Goal: Use online tool/utility: Utilize a website feature to perform a specific function

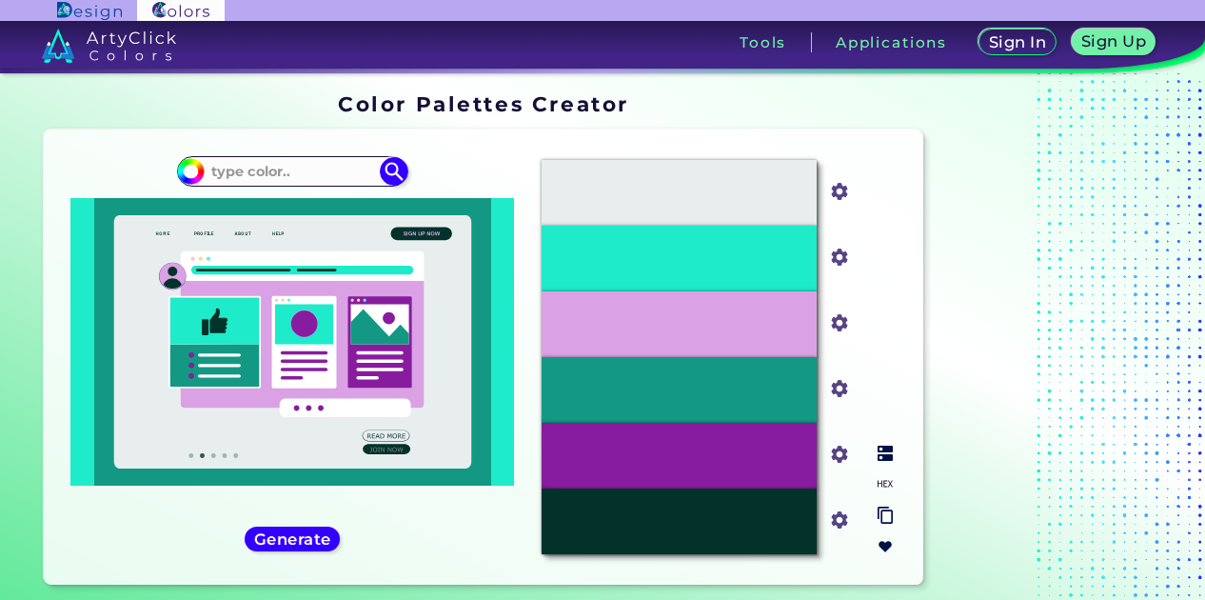
click at [839, 523] on input "#041e42" at bounding box center [836, 518] width 24 height 24
type input "#f41908"
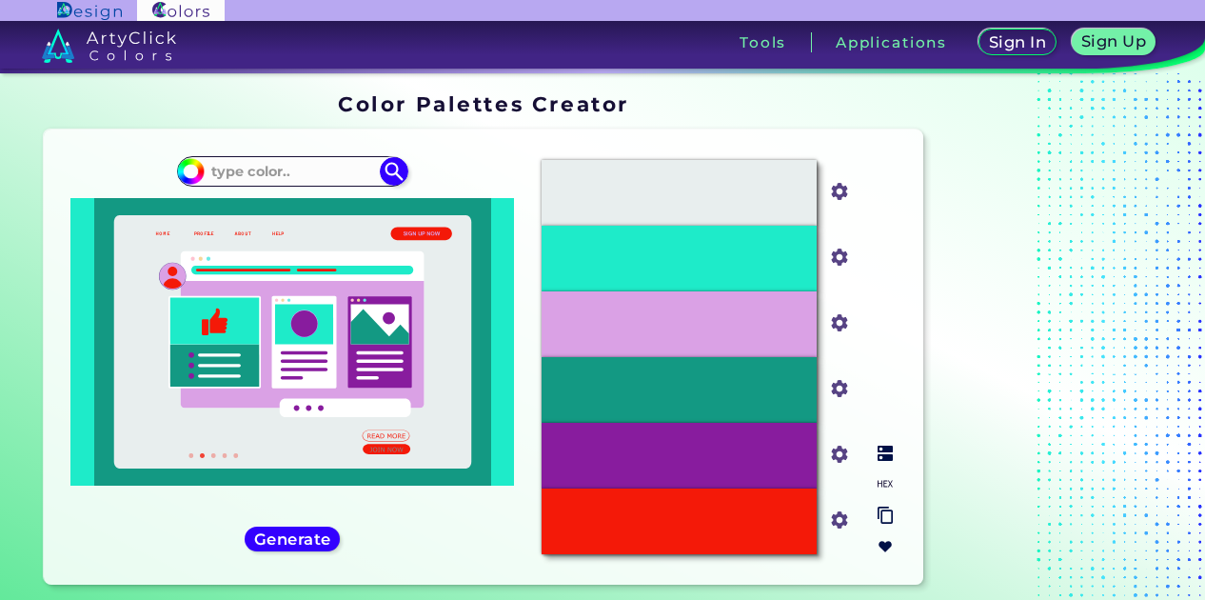
click at [845, 326] on input "#daa1e5" at bounding box center [836, 321] width 24 height 24
click at [832, 257] on input "#1eebc9" at bounding box center [836, 256] width 24 height 24
type input "#041e42"
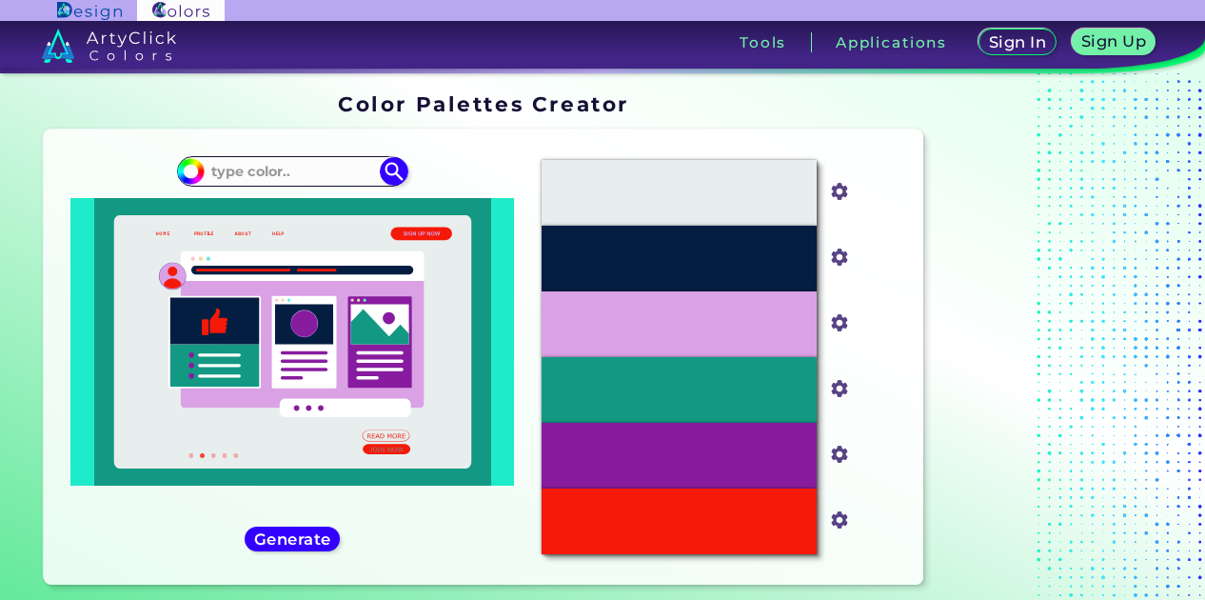
click at [509, 341] on div at bounding box center [292, 341] width 444 height 287
click at [510, 341] on div at bounding box center [292, 341] width 444 height 287
click at [507, 342] on div at bounding box center [292, 341] width 444 height 287
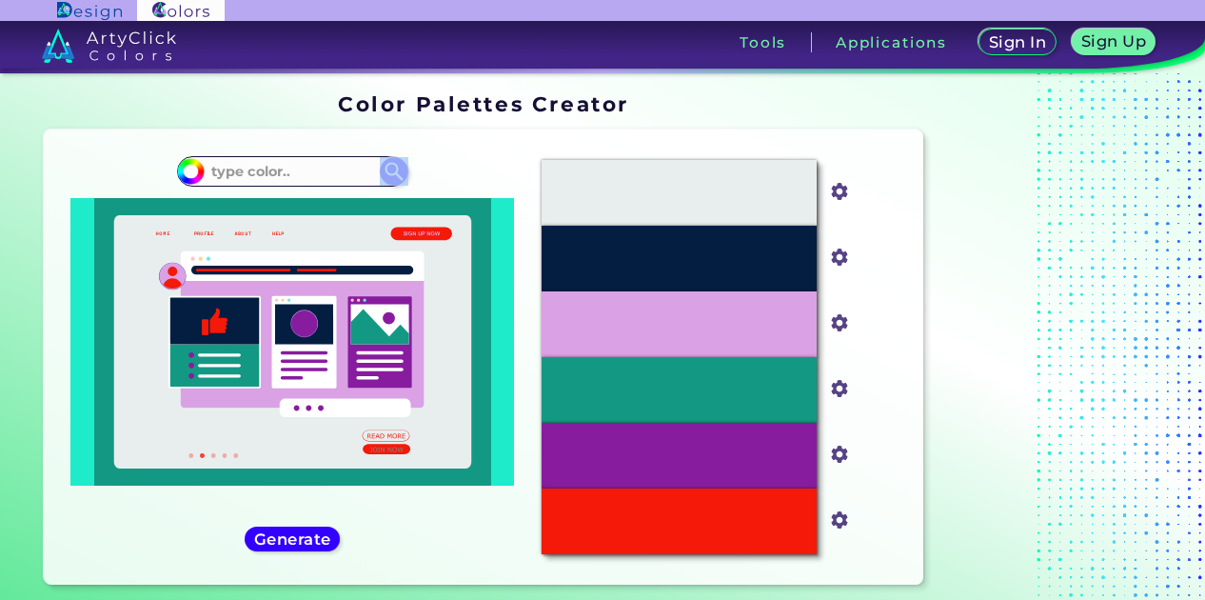
click at [507, 342] on div at bounding box center [292, 341] width 444 height 287
click at [244, 173] on input at bounding box center [292, 172] width 177 height 26
type input "041E42"
click at [399, 170] on img at bounding box center [394, 171] width 33 height 33
type input "#000000"
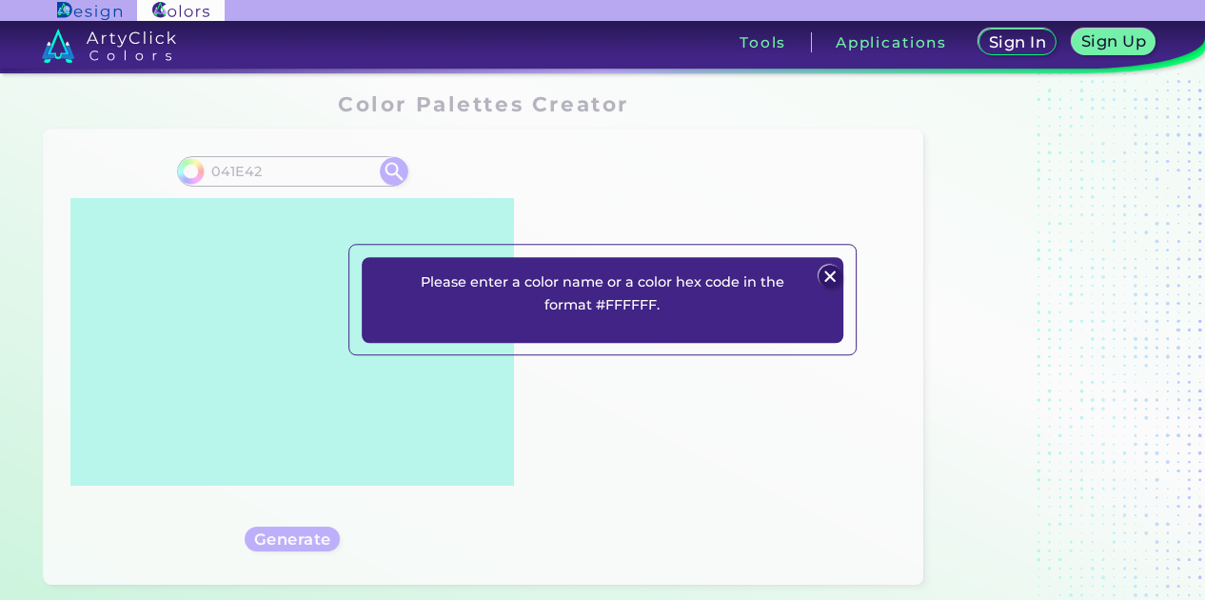
click at [830, 275] on img at bounding box center [830, 276] width 23 height 23
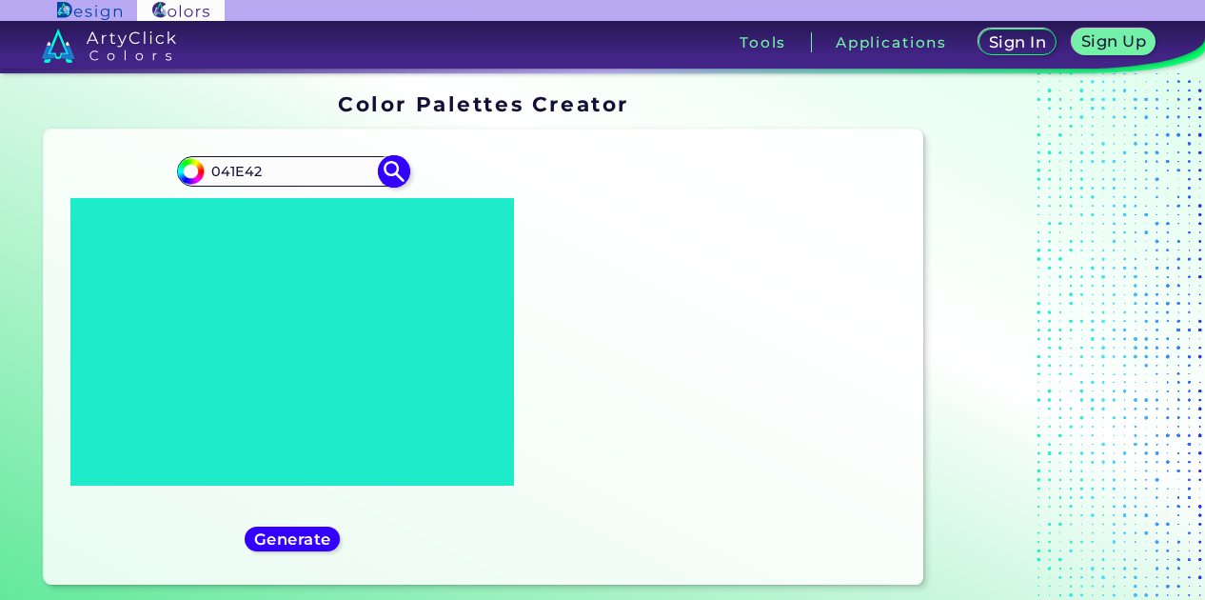
click at [208, 170] on input "041E42" at bounding box center [292, 172] width 177 height 26
type input "#041E42"
click at [392, 176] on img at bounding box center [394, 171] width 33 height 33
type input "#041e42"
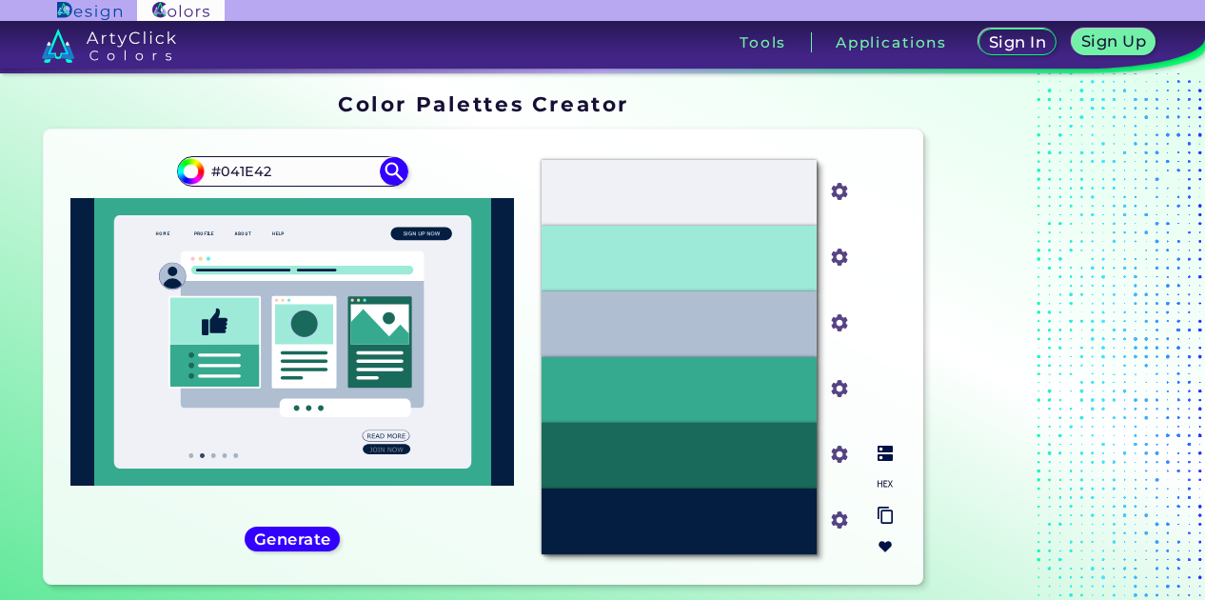
click at [839, 389] on input "#36aa8f" at bounding box center [836, 387] width 24 height 24
type input "#4682b4"
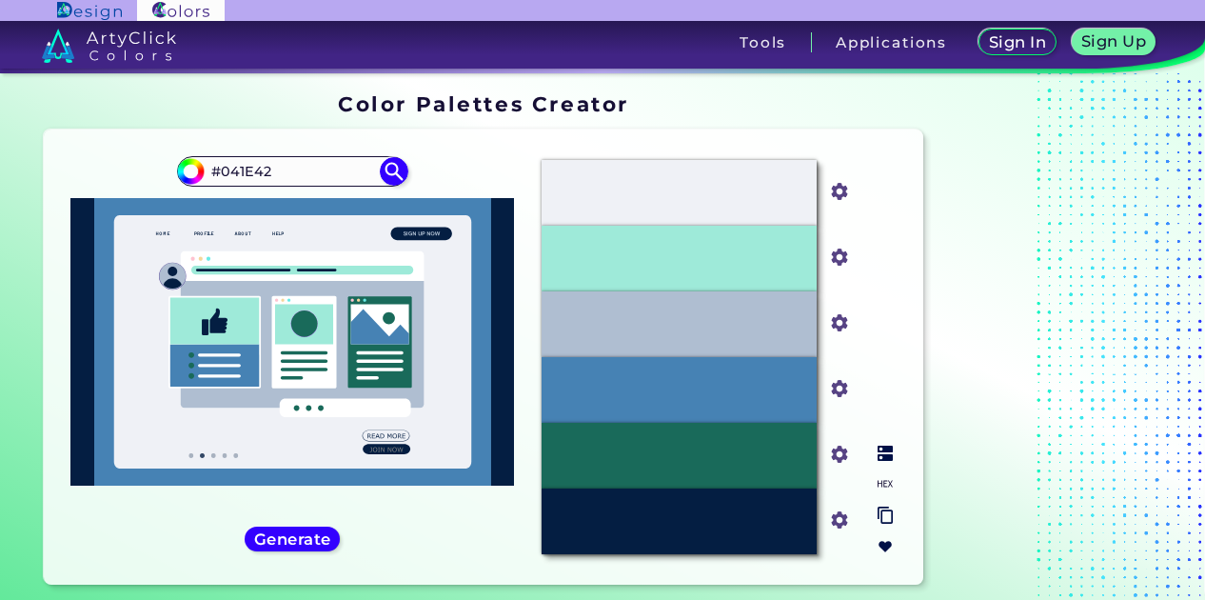
click at [833, 326] on input "#afbed1" at bounding box center [836, 321] width 24 height 24
type input "#61cbf4"
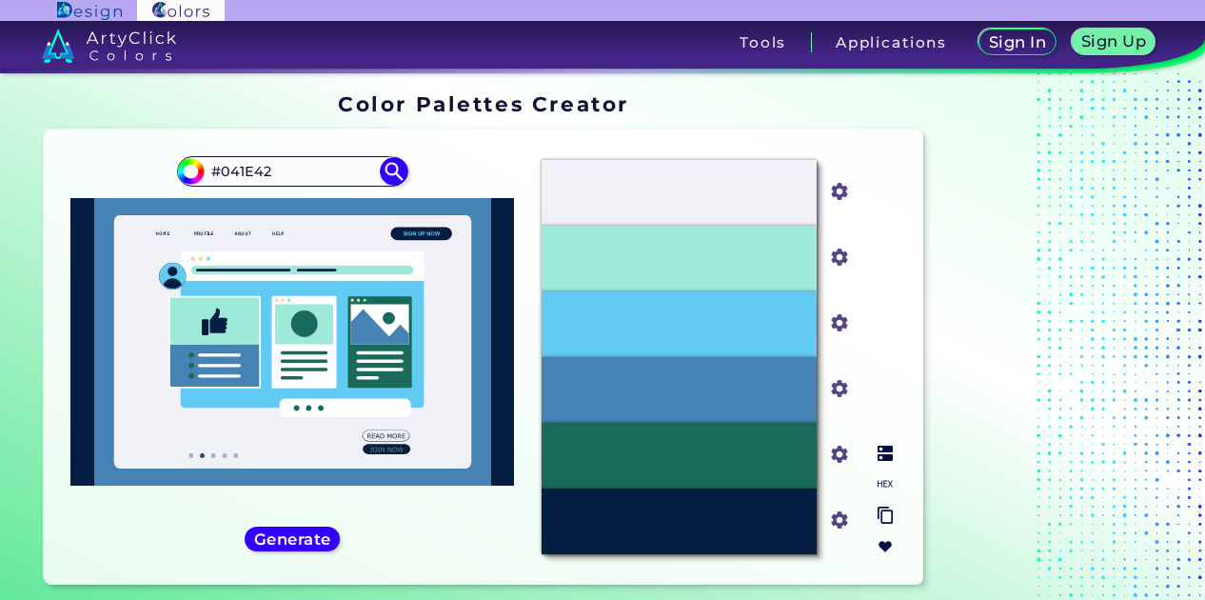
click at [843, 258] on input "#9eead9" at bounding box center [836, 256] width 24 height 24
type input "#6f828a"
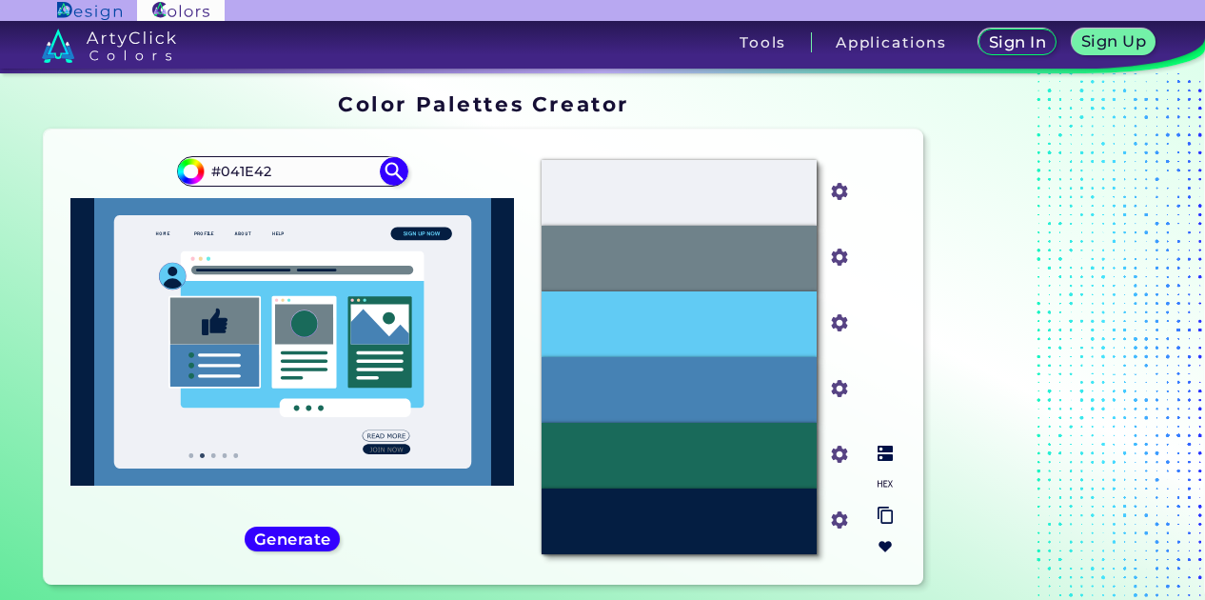
click at [845, 262] on input "#6f828a" at bounding box center [836, 256] width 24 height 24
type input "#c41908"
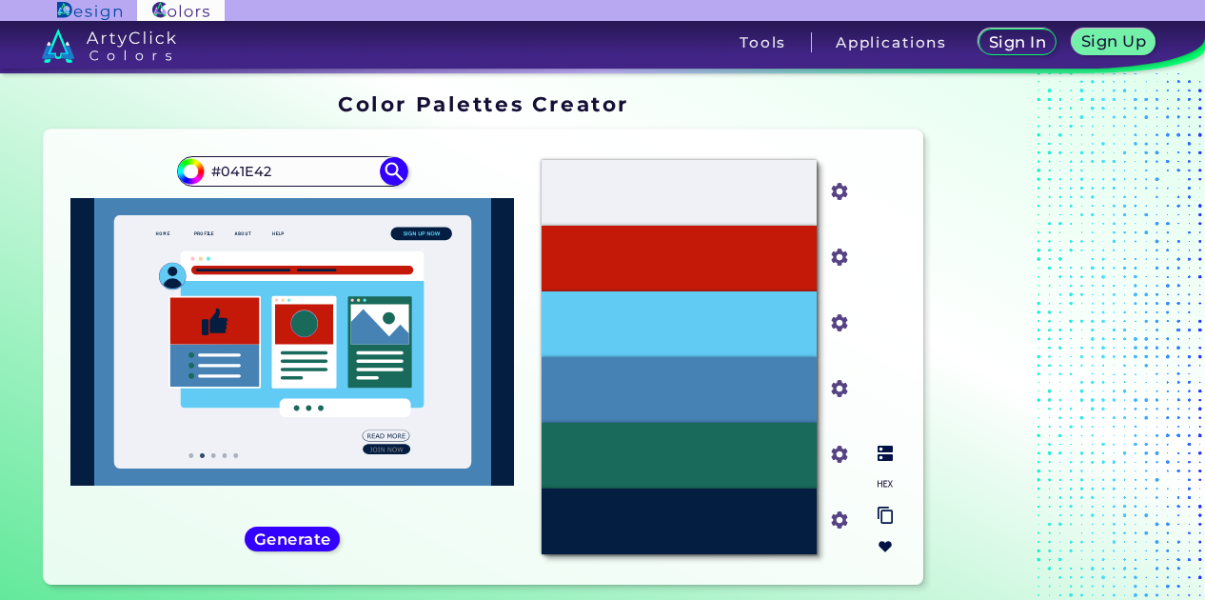
click at [844, 456] on input "#196a5a" at bounding box center [836, 453] width 24 height 24
type input "#6f828a"
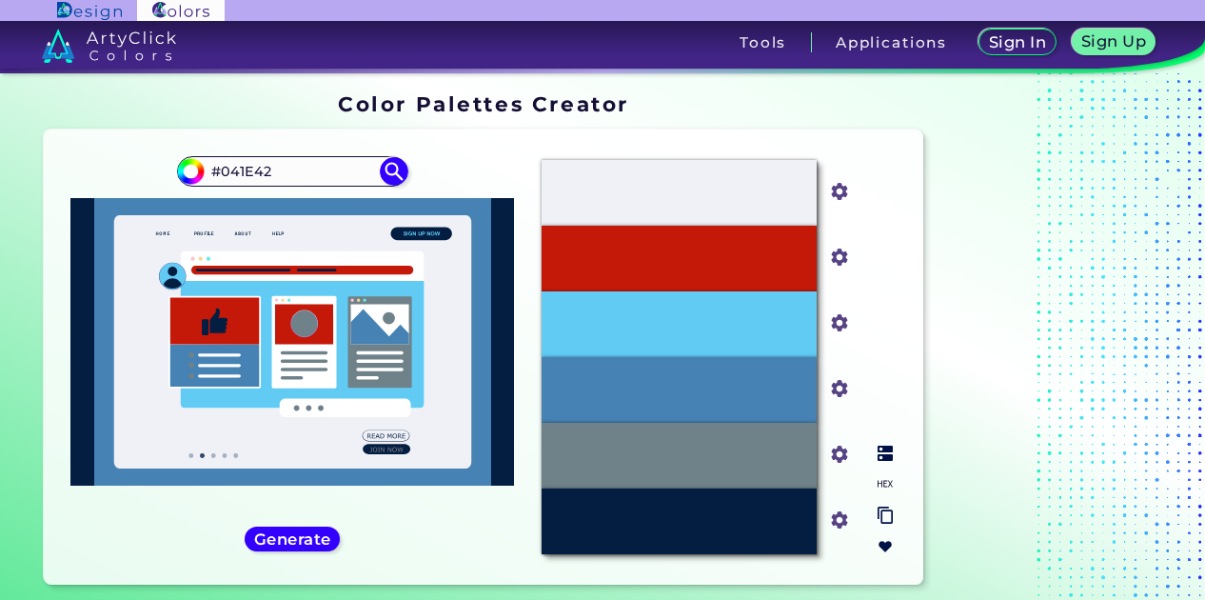
click at [839, 265] on input "#c41908" at bounding box center [836, 256] width 24 height 24
type input "#61cbf4"
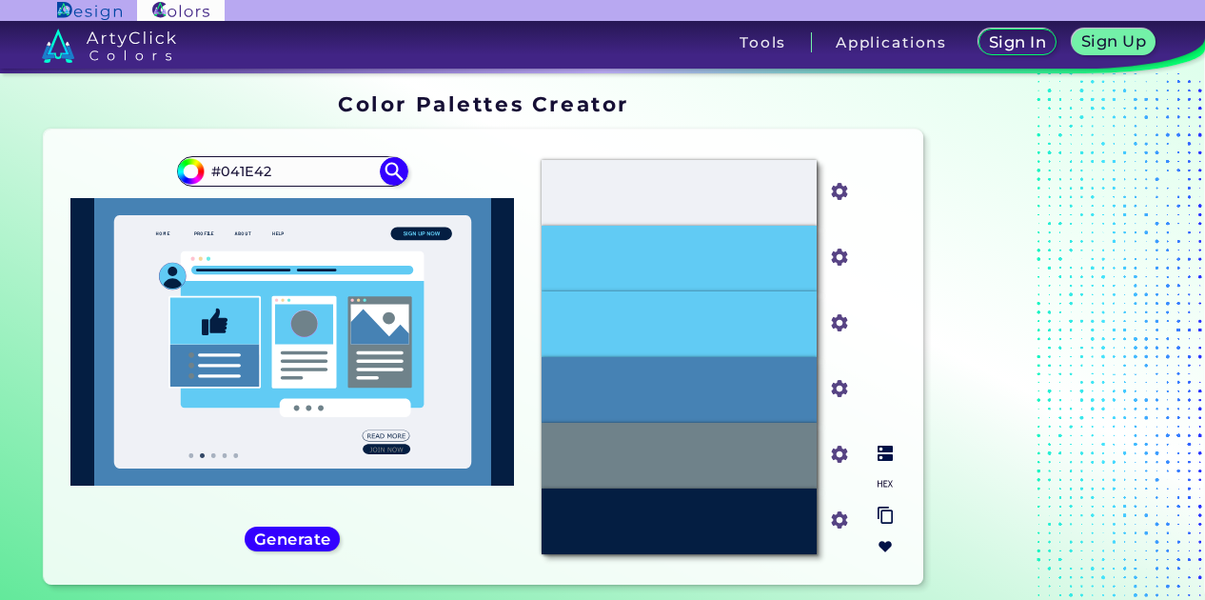
click at [838, 320] on input "#61cbf4" at bounding box center [836, 321] width 24 height 24
type input "#c41908"
